Goal: Task Accomplishment & Management: Manage account settings

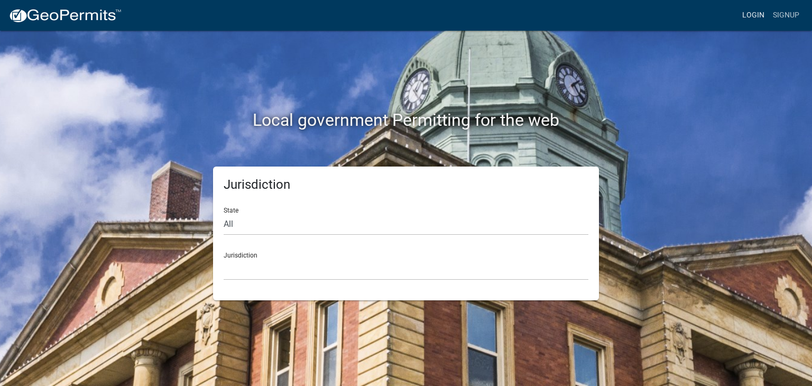
click at [756, 14] on link "Login" at bounding box center [753, 15] width 31 height 20
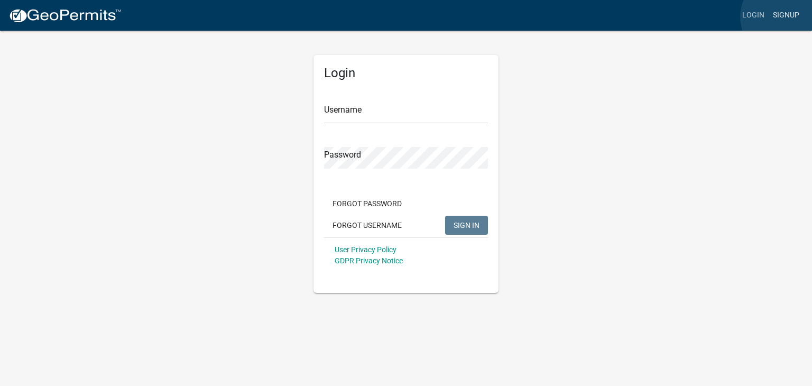
click at [783, 17] on link "Signup" at bounding box center [785, 15] width 35 height 20
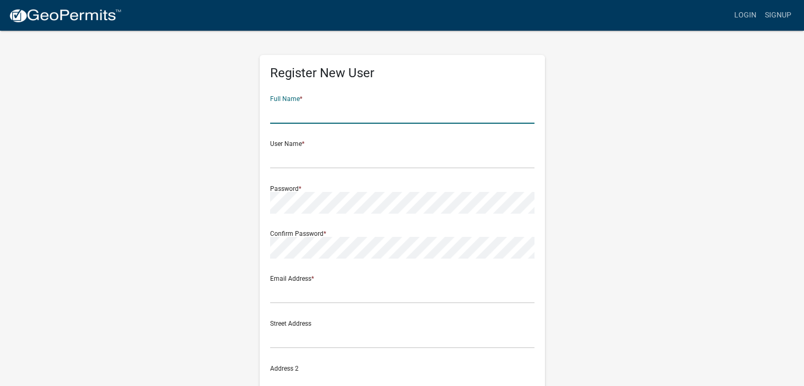
click at [285, 114] on input "text" at bounding box center [402, 113] width 264 height 22
type input "[PERSON_NAME]"
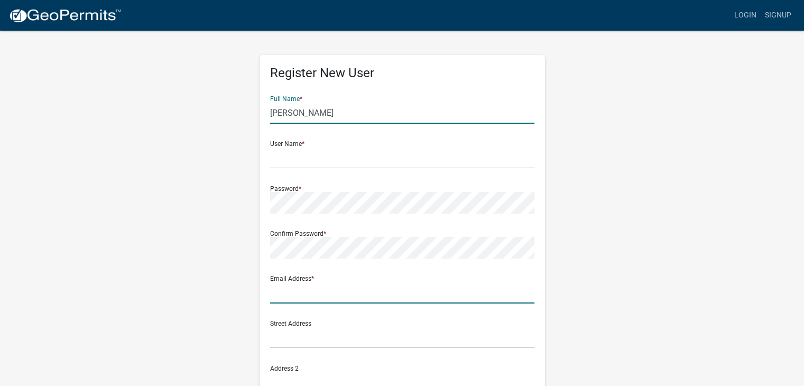
type input "[EMAIL_ADDRESS][DOMAIN_NAME]"
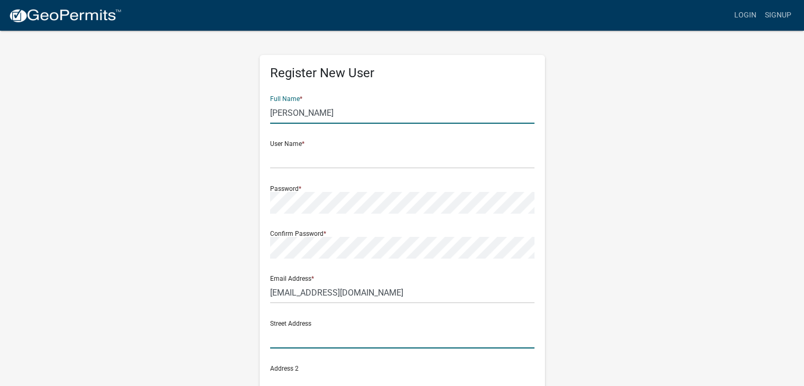
type input "[STREET_ADDRESS]"
type input "[GEOGRAPHIC_DATA]"
type input "[US_STATE]"
type input "51247-7453"
type input "7124702614"
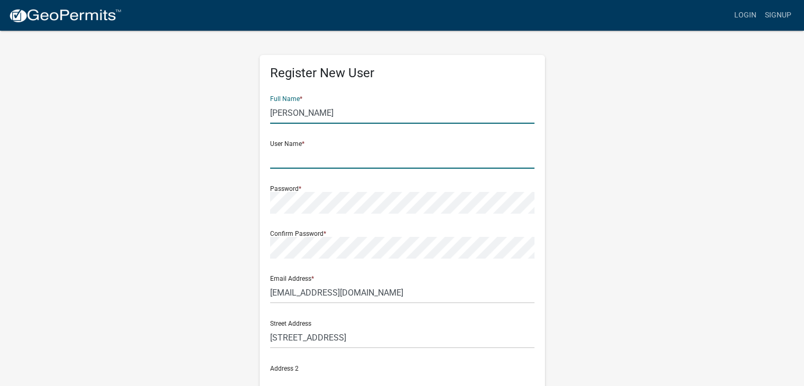
click at [280, 158] on input "text" at bounding box center [402, 158] width 264 height 22
type input "bkooima"
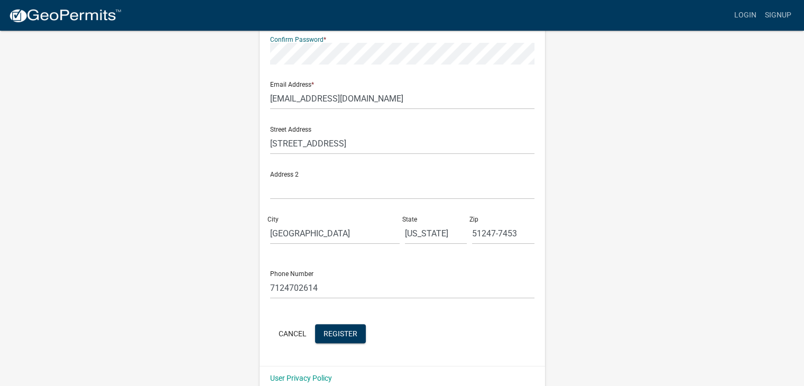
scroll to position [209, 0]
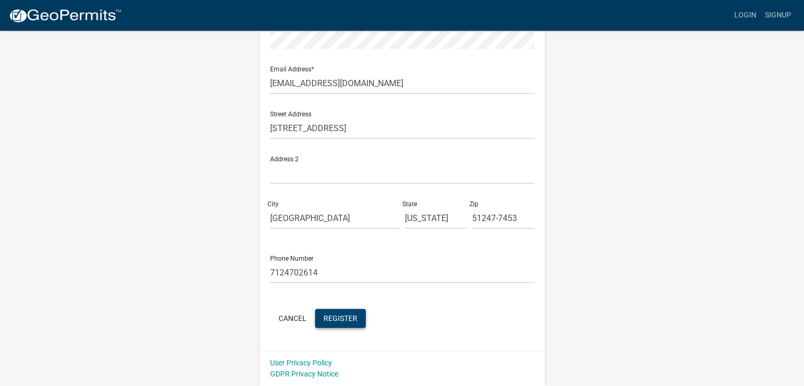
click at [344, 320] on span "Register" at bounding box center [340, 317] width 34 height 8
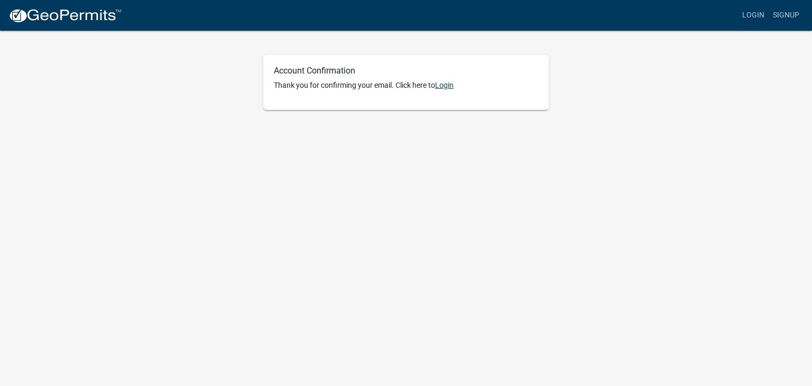
click at [441, 87] on link "Login" at bounding box center [444, 85] width 18 height 8
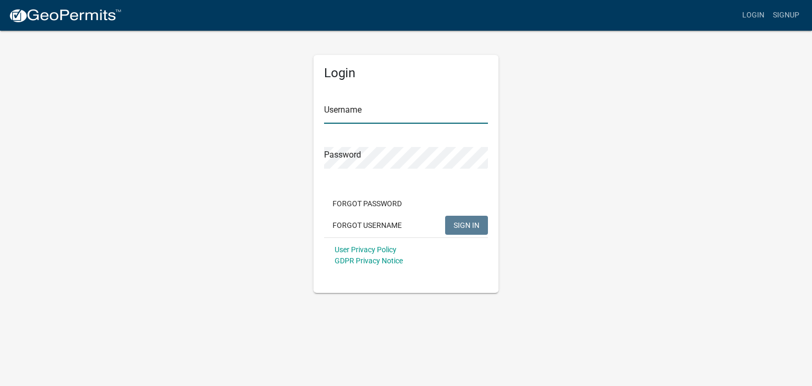
type input "bkooima"
click at [460, 222] on span "SIGN IN" at bounding box center [466, 224] width 26 height 8
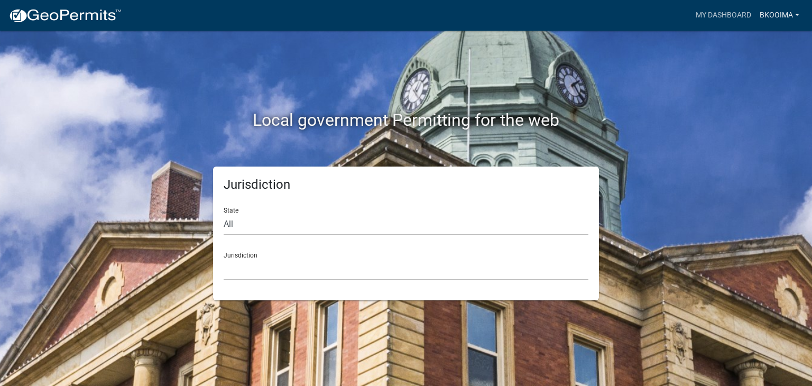
click at [767, 17] on link "bkooima" at bounding box center [779, 15] width 48 height 20
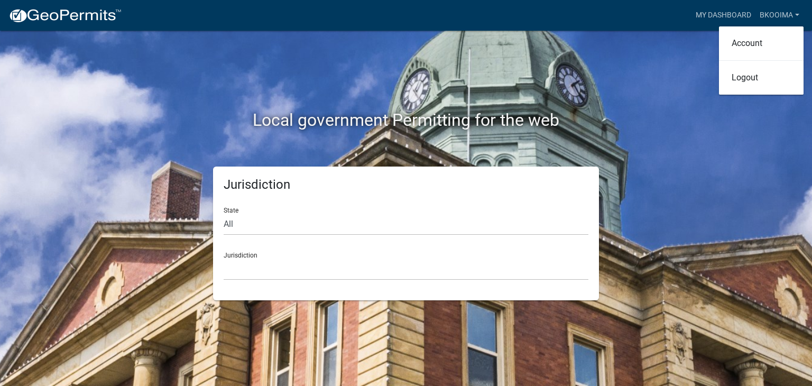
click at [666, 43] on div "Local government Permitting for the web" at bounding box center [406, 98] width 602 height 135
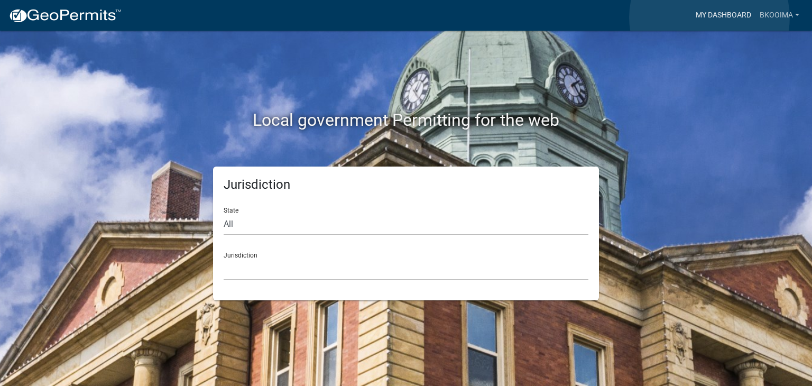
click at [709, 17] on link "My Dashboard" at bounding box center [723, 15] width 64 height 20
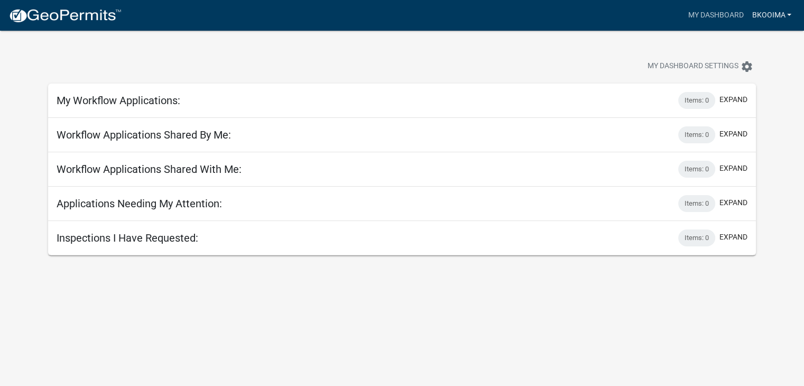
click at [789, 15] on link "bkooima" at bounding box center [771, 15] width 48 height 20
click at [740, 45] on link "Account" at bounding box center [753, 43] width 85 height 25
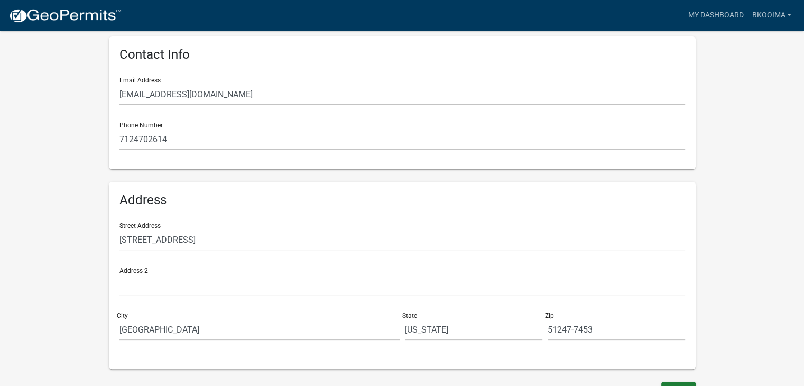
scroll to position [230, 0]
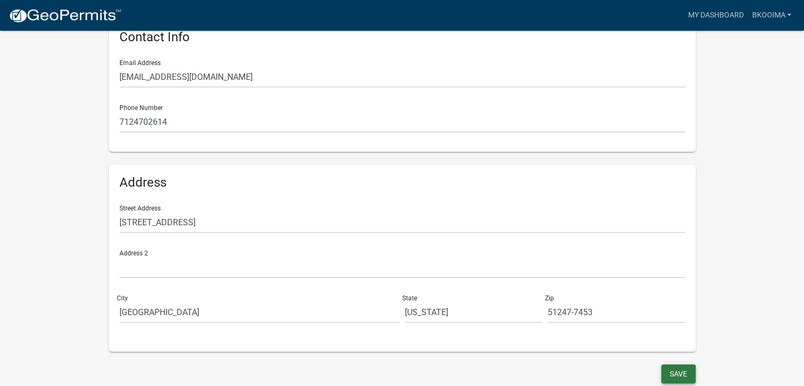
click at [675, 373] on button "Save" at bounding box center [678, 373] width 34 height 19
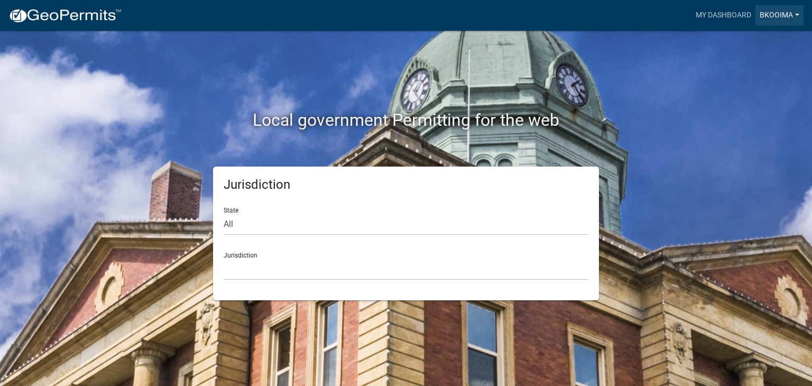
click at [784, 16] on link "bkooima" at bounding box center [779, 15] width 48 height 20
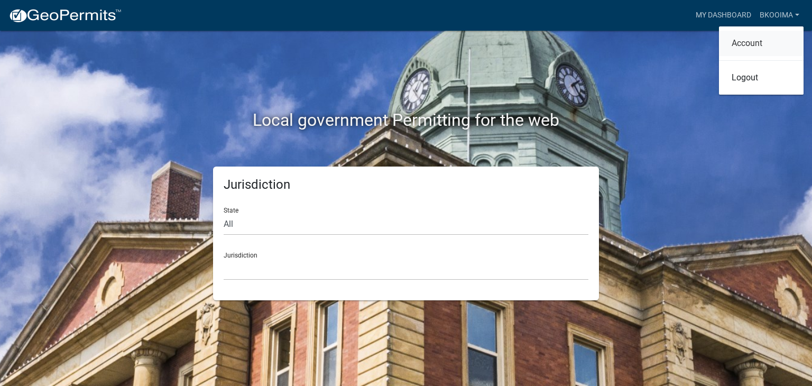
click at [736, 44] on link "Account" at bounding box center [761, 43] width 85 height 25
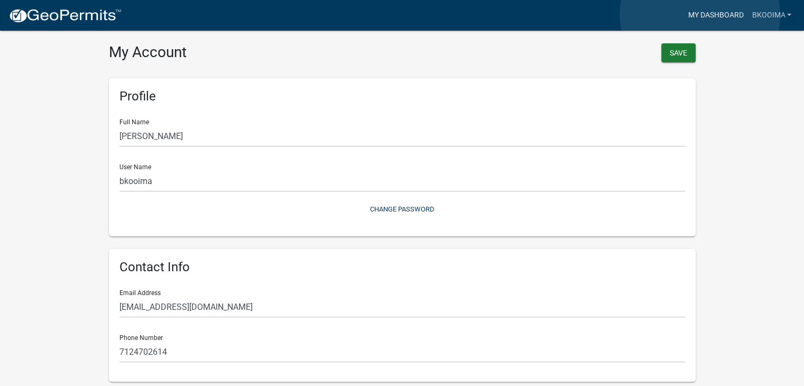
click at [700, 15] on link "My Dashboard" at bounding box center [715, 15] width 64 height 20
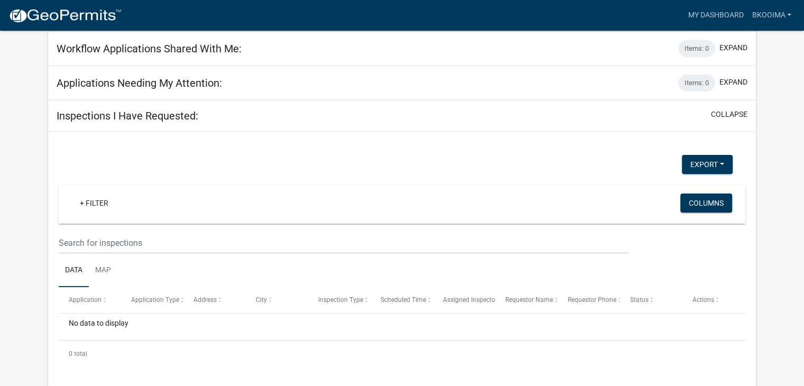
scroll to position [123, 0]
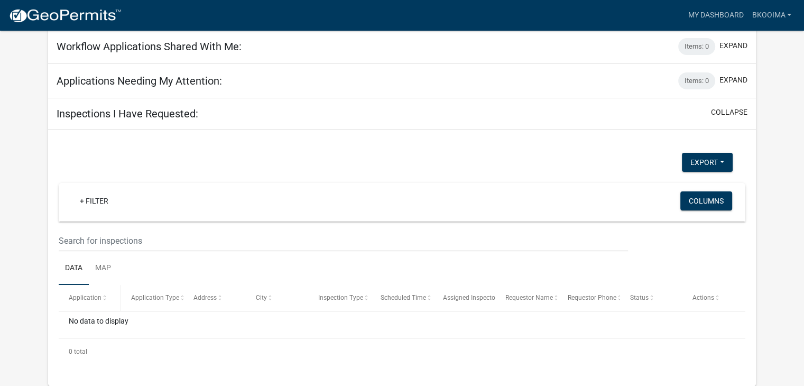
click at [103, 296] on span at bounding box center [104, 297] width 6 height 7
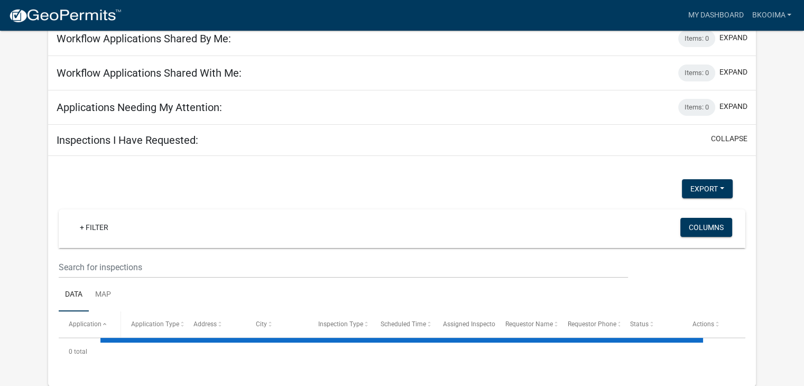
scroll to position [123, 0]
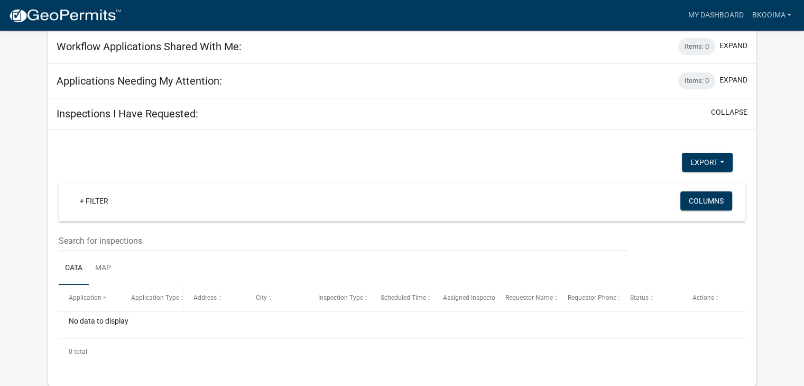
click at [179, 296] on span at bounding box center [182, 297] width 6 height 7
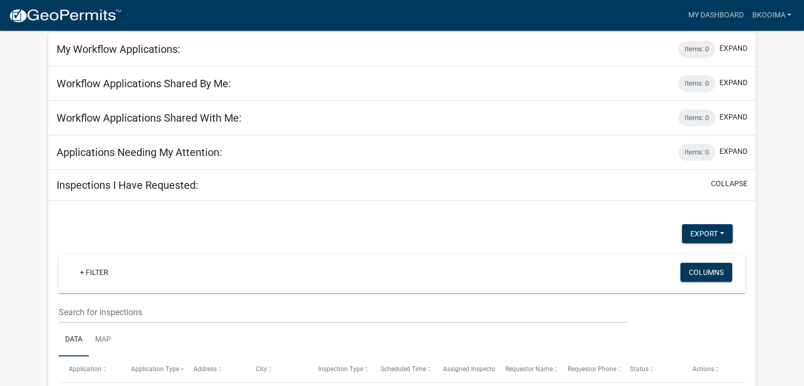
scroll to position [123, 0]
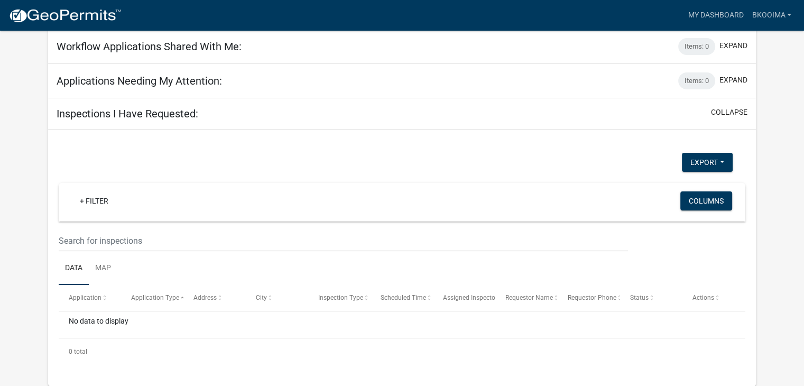
click at [78, 267] on link "Data" at bounding box center [74, 269] width 30 height 34
click at [104, 268] on link "Map" at bounding box center [103, 269] width 29 height 34
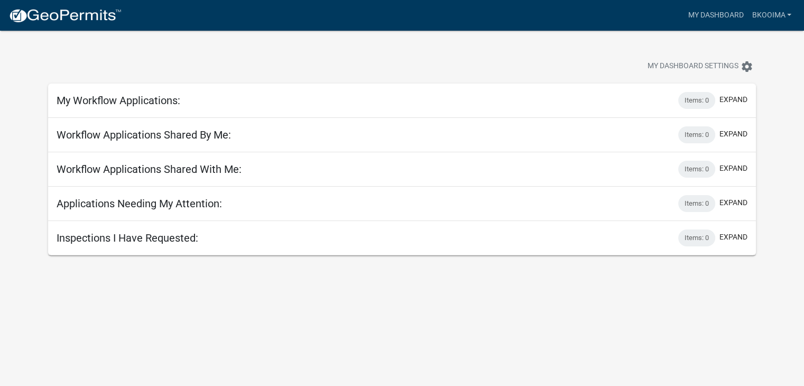
scroll to position [31, 0]
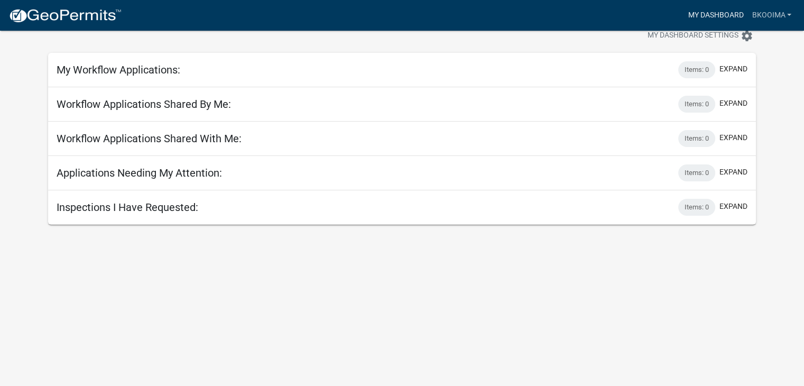
click at [714, 15] on link "My Dashboard" at bounding box center [715, 15] width 64 height 20
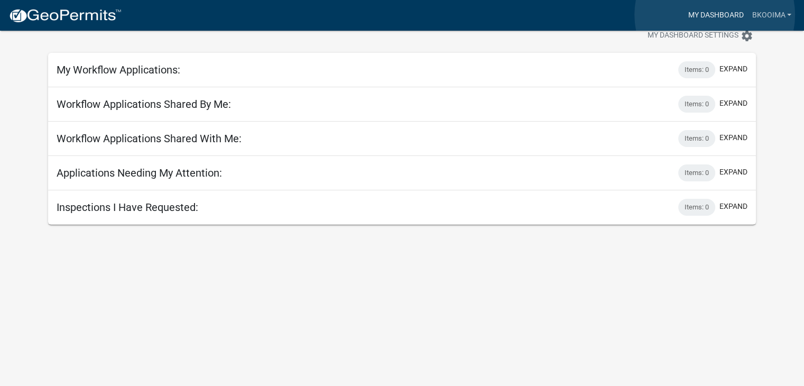
click at [714, 15] on link "My Dashboard" at bounding box center [715, 15] width 64 height 20
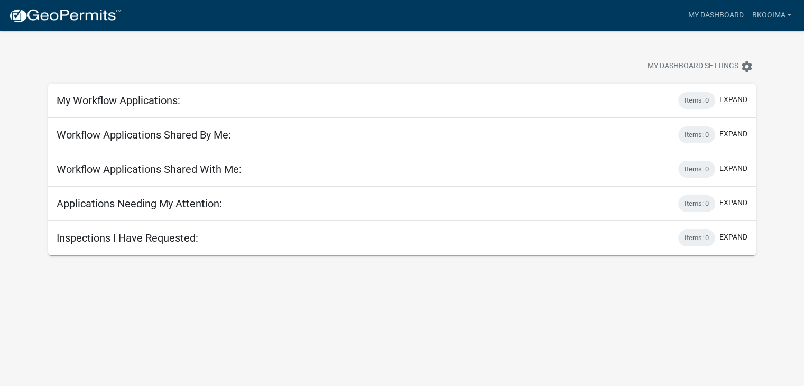
click at [730, 102] on button "expand" at bounding box center [733, 99] width 28 height 11
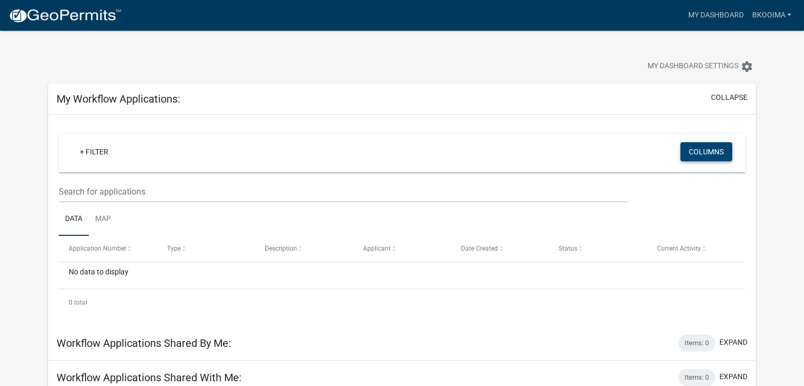
click at [702, 153] on button "Columns" at bounding box center [706, 151] width 52 height 19
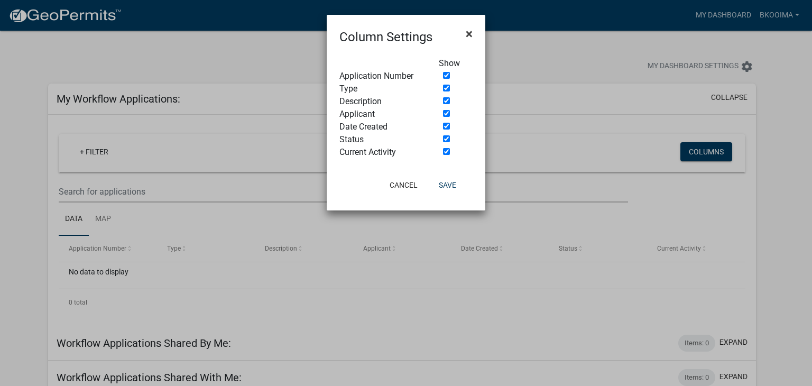
click at [468, 34] on span "×" at bounding box center [468, 33] width 7 height 15
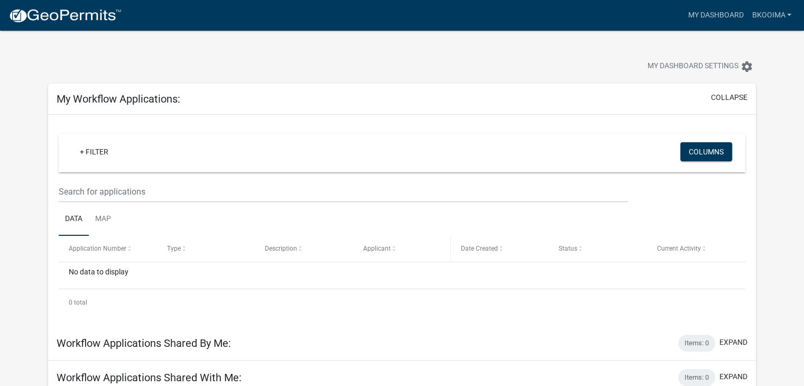
click at [391, 252] on span at bounding box center [393, 248] width 6 height 7
click at [776, 15] on link "bkooima" at bounding box center [771, 15] width 48 height 20
click at [744, 43] on link "Account" at bounding box center [753, 43] width 85 height 25
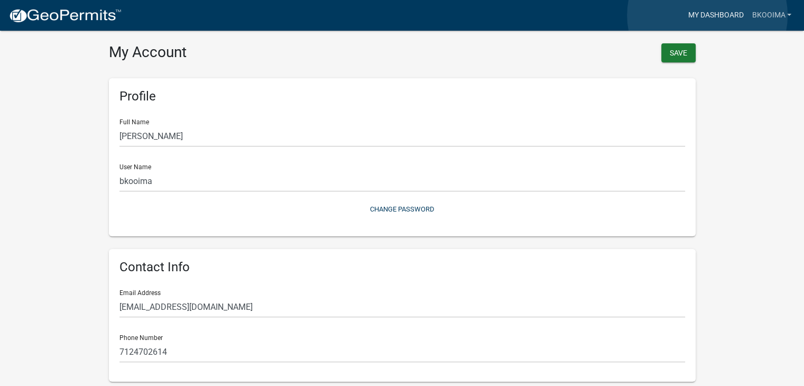
click at [707, 15] on link "My Dashboard" at bounding box center [715, 15] width 64 height 20
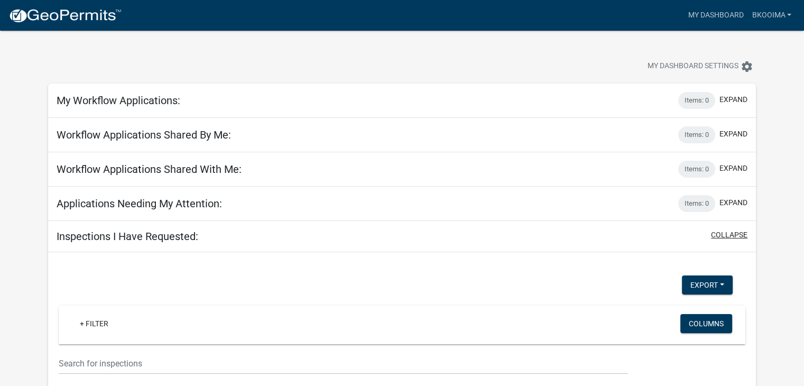
click at [727, 237] on button "collapse" at bounding box center [729, 234] width 36 height 11
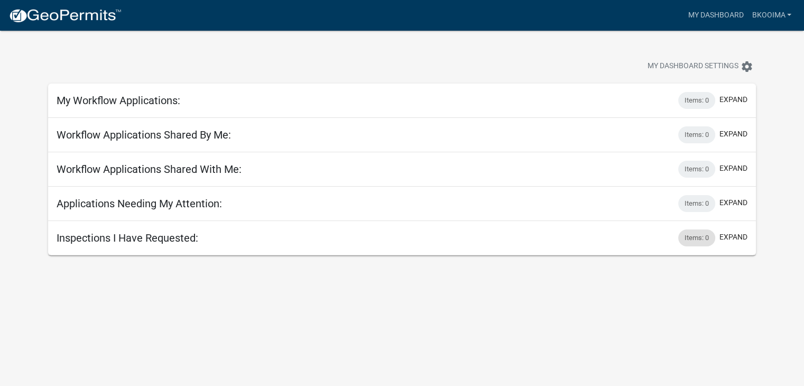
click at [693, 238] on div "Items: 0" at bounding box center [696, 237] width 37 height 17
click at [694, 239] on div "Items: 0" at bounding box center [696, 237] width 37 height 17
